Goal: Task Accomplishment & Management: Complete application form

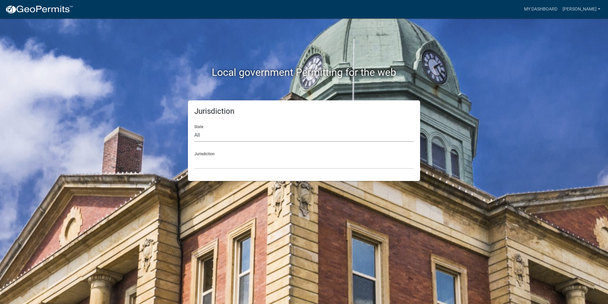
click at [209, 130] on select "All [US_STATE] [US_STATE] [US_STATE] [US_STATE] [US_STATE] [US_STATE] [US_STATE…" at bounding box center [304, 135] width 220 height 13
select select "[US_STATE]"
click at [194, 129] on select "All [US_STATE] [US_STATE] [US_STATE] [US_STATE] [US_STATE] [US_STATE] [US_STATE…" at bounding box center [304, 135] width 220 height 13
click at [209, 163] on select "[GEOGRAPHIC_DATA], [US_STATE] [GEOGRAPHIC_DATA], [US_STATE] [GEOGRAPHIC_DATA], …" at bounding box center [304, 162] width 220 height 13
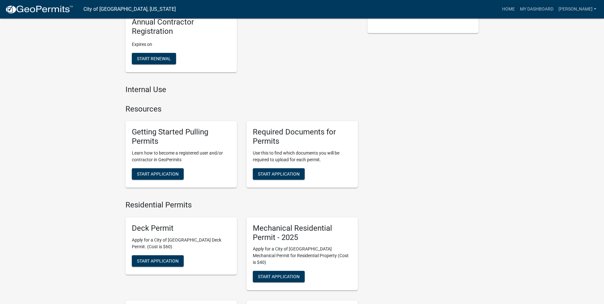
scroll to position [191, 0]
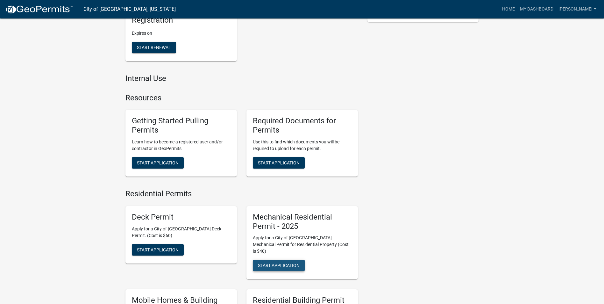
click at [271, 263] on span "Start Application" at bounding box center [279, 265] width 42 height 5
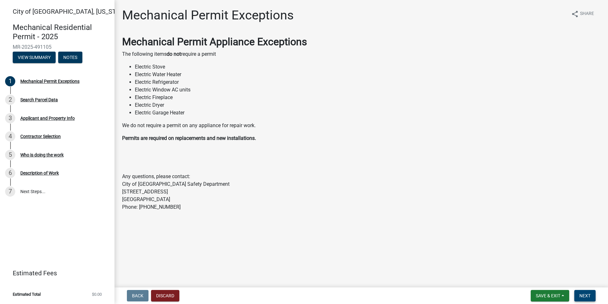
click at [585, 293] on span "Next" at bounding box center [585, 295] width 11 height 5
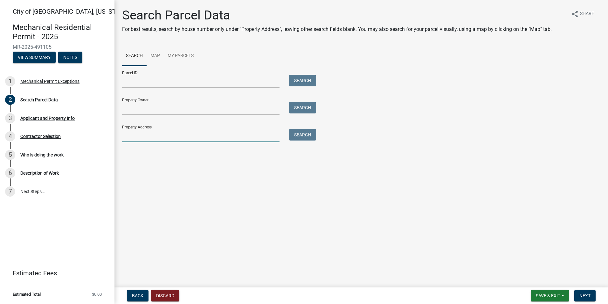
click at [130, 135] on input "Property Address:" at bounding box center [201, 135] width 158 height 13
click at [133, 140] on input "Property Address:" at bounding box center [201, 135] width 158 height 13
type input "649 waraju"
click at [308, 133] on button "Search" at bounding box center [302, 134] width 27 height 11
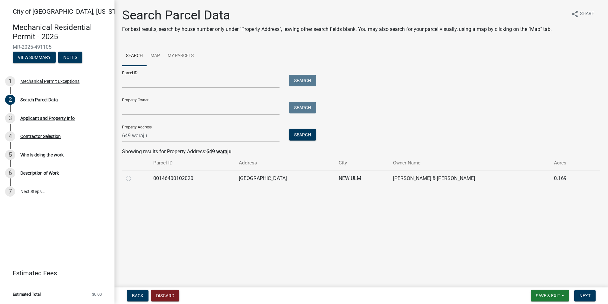
click at [134, 174] on label at bounding box center [134, 174] width 0 height 0
click at [134, 177] on input "radio" at bounding box center [136, 176] width 4 height 4
radio input "true"
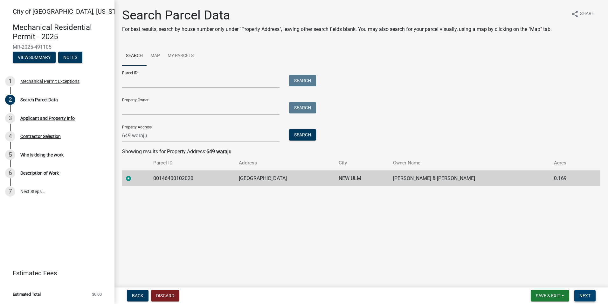
click at [585, 295] on span "Next" at bounding box center [585, 295] width 11 height 5
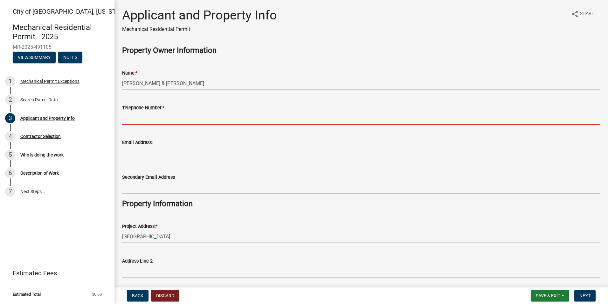
click at [147, 123] on input "Telephone Number: *" at bounding box center [361, 117] width 479 height 13
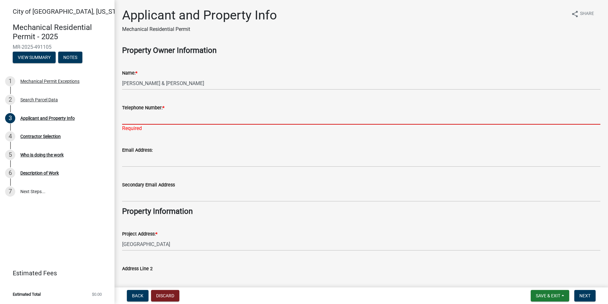
click at [133, 117] on input "Telephone Number: *" at bounding box center [361, 117] width 479 height 13
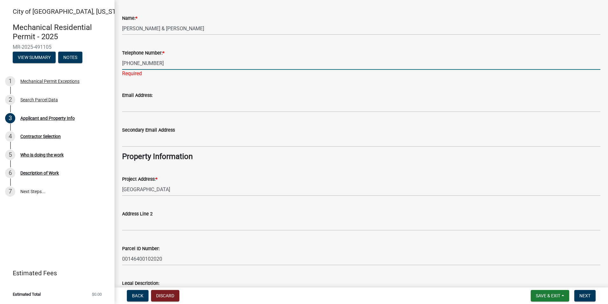
scroll to position [117, 0]
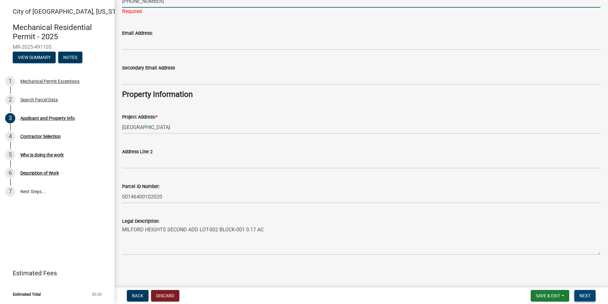
type input "[PHONE_NUMBER]"
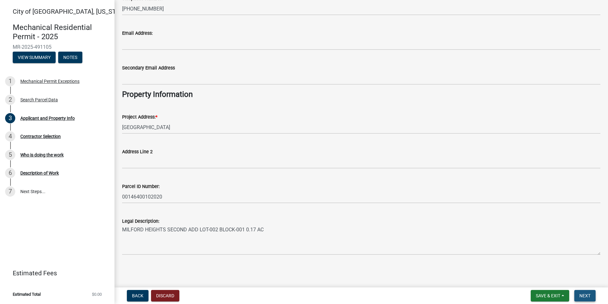
scroll to position [0, 0]
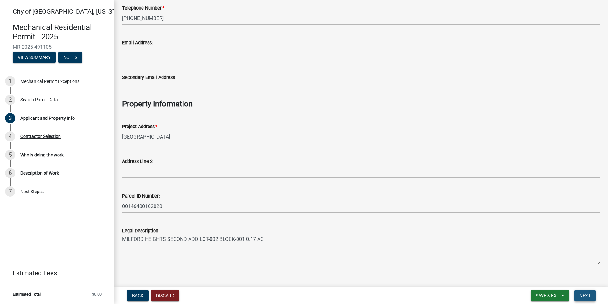
click at [587, 295] on span "Next" at bounding box center [585, 295] width 11 height 5
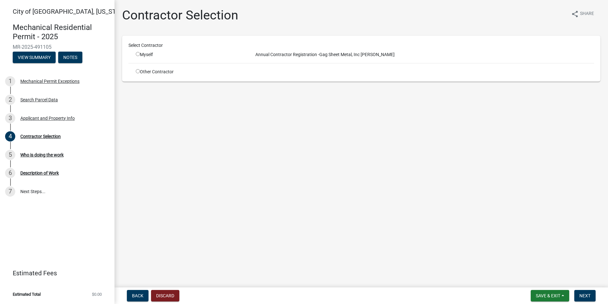
click at [138, 57] on div "Myself" at bounding box center [190, 54] width 108 height 7
click at [138, 54] on input "radio" at bounding box center [138, 54] width 4 height 4
radio input "true"
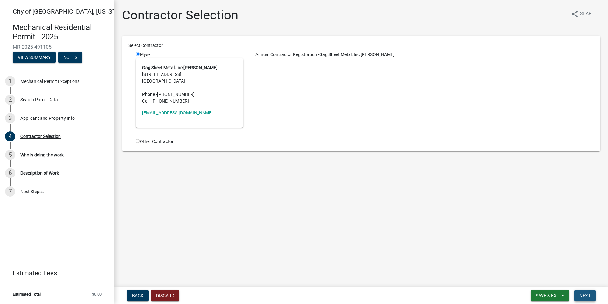
click at [586, 299] on button "Next" at bounding box center [585, 295] width 21 height 11
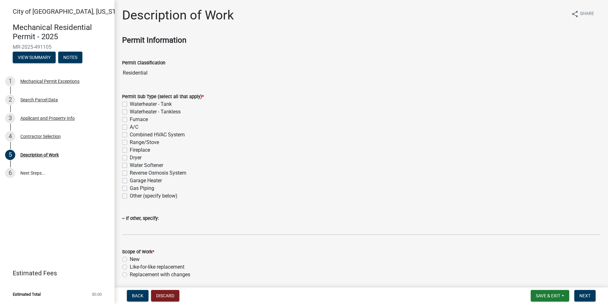
click at [130, 105] on label "Waterheater - Tank" at bounding box center [151, 104] width 42 height 8
click at [130, 104] on input "Waterheater - Tank" at bounding box center [132, 102] width 4 height 4
checkbox input "true"
checkbox input "false"
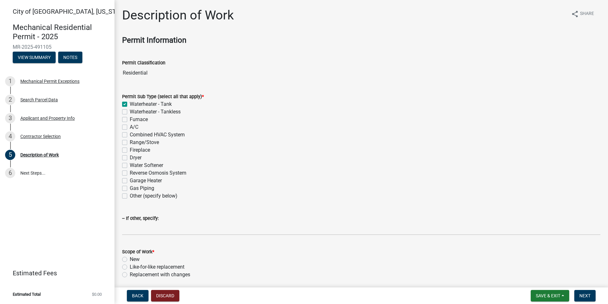
checkbox input "false"
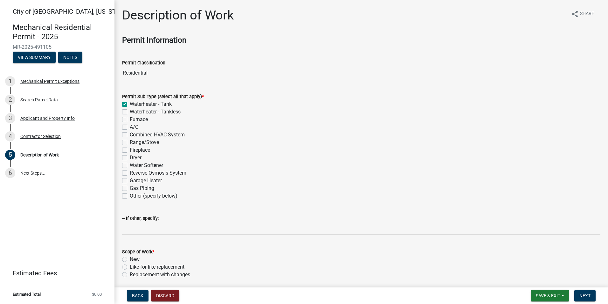
checkbox input "false"
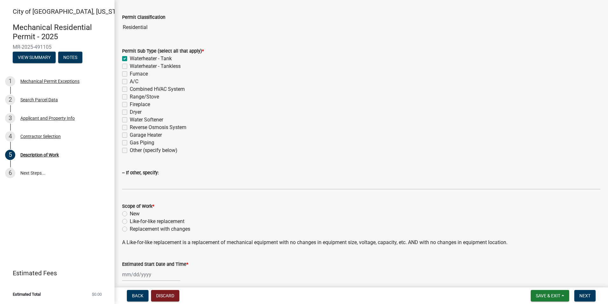
scroll to position [119, 0]
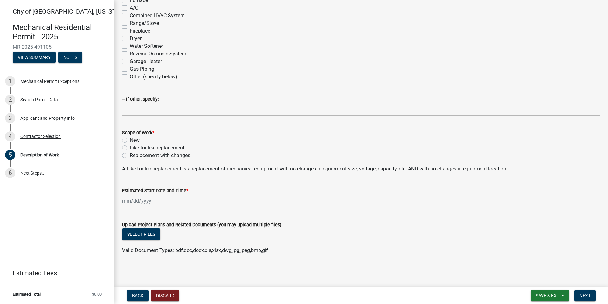
click at [130, 147] on label "Like-for-like replacement" at bounding box center [157, 148] width 55 height 8
click at [130, 147] on input "Like-for-like replacement" at bounding box center [132, 146] width 4 height 4
radio input "true"
click at [134, 205] on div at bounding box center [151, 200] width 58 height 13
select select "10"
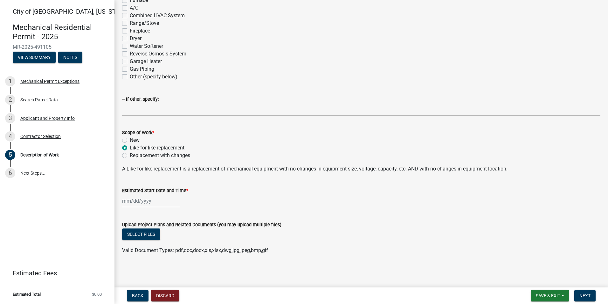
select select "2025"
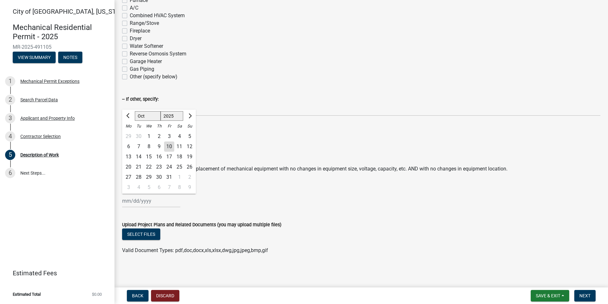
click at [170, 146] on div "10" at bounding box center [169, 146] width 10 height 10
type input "[DATE]"
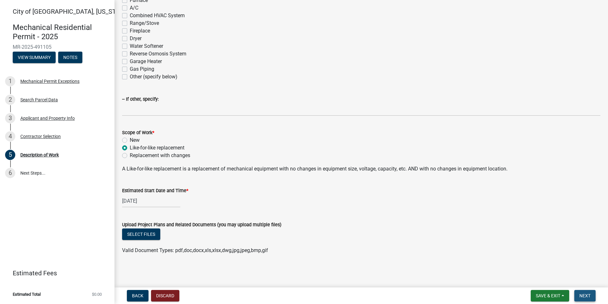
click at [583, 295] on span "Next" at bounding box center [585, 295] width 11 height 5
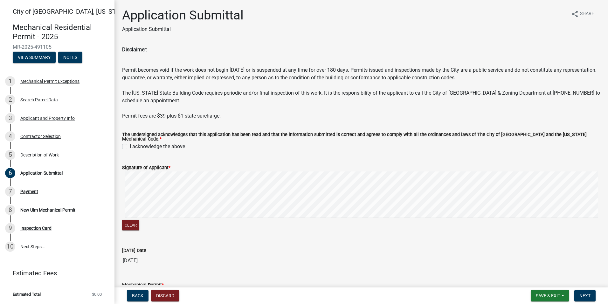
click at [130, 144] on label "I acknowledge the above" at bounding box center [157, 147] width 55 height 8
click at [130, 144] on input "I acknowledge the above" at bounding box center [132, 145] width 4 height 4
checkbox input "true"
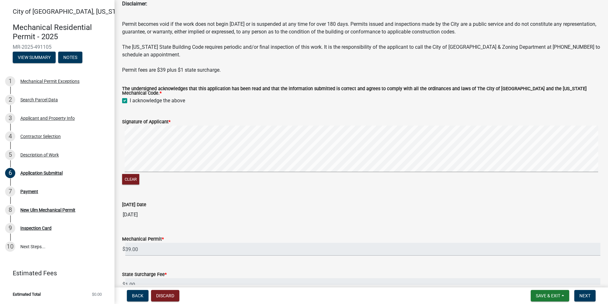
scroll to position [103, 0]
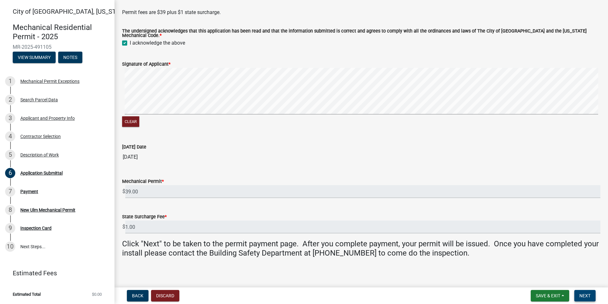
click at [576, 294] on button "Next" at bounding box center [585, 295] width 21 height 11
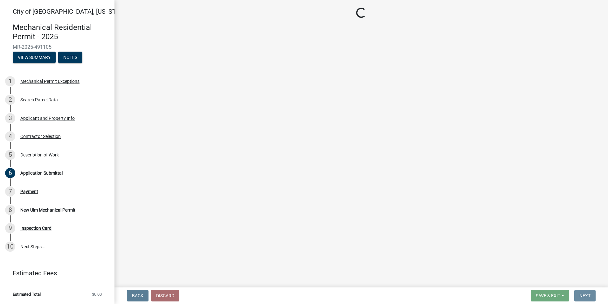
scroll to position [0, 0]
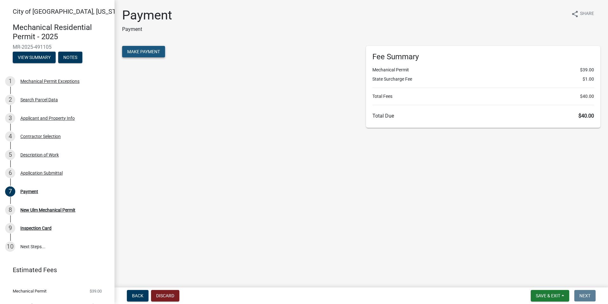
click at [156, 51] on span "Make Payment" at bounding box center [143, 51] width 33 height 5
